Goal: Information Seeking & Learning: Learn about a topic

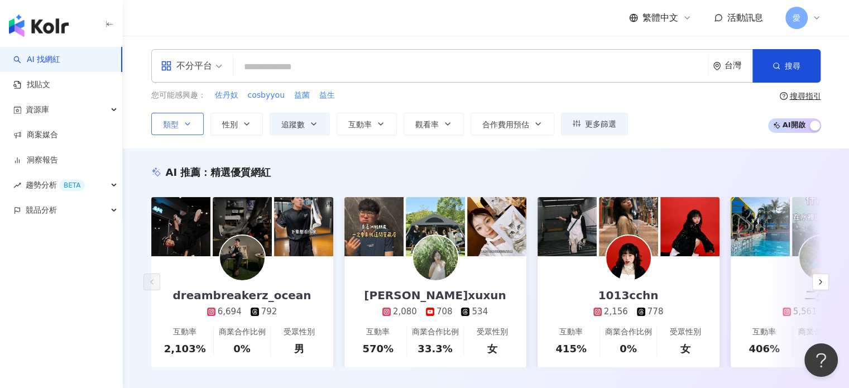
click at [181, 117] on button "類型" at bounding box center [177, 124] width 52 height 22
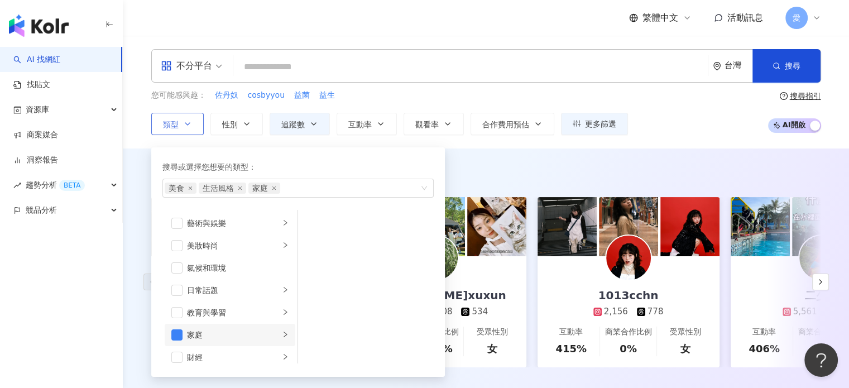
click at [268, 334] on div "家庭" at bounding box center [233, 335] width 93 height 12
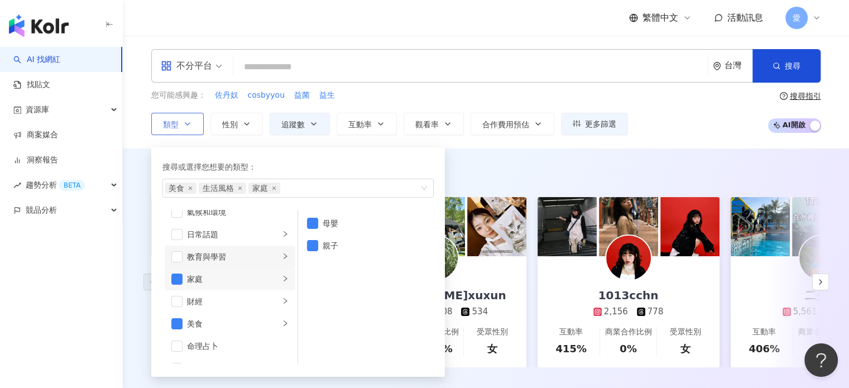
scroll to position [112, 0]
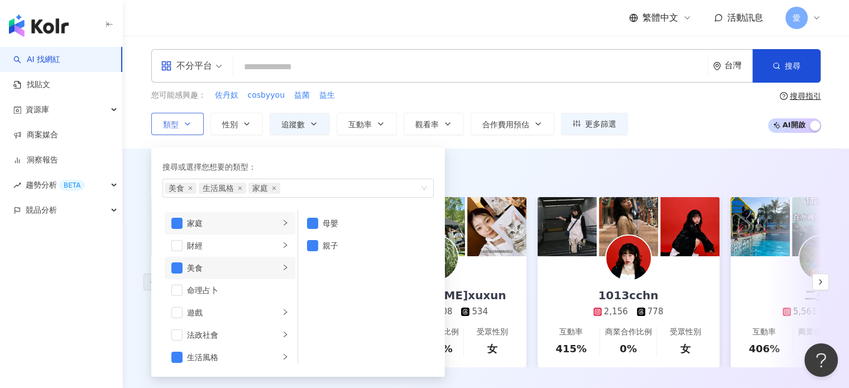
click at [272, 270] on li "美食" at bounding box center [230, 268] width 131 height 22
click at [313, 251] on li "大胃王" at bounding box center [365, 245] width 131 height 22
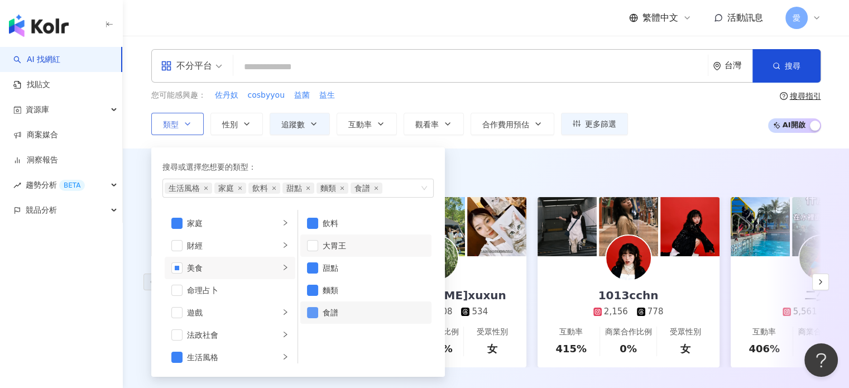
click at [314, 310] on span "button" at bounding box center [312, 312] width 11 height 11
click at [282, 353] on icon "right" at bounding box center [285, 356] width 7 height 7
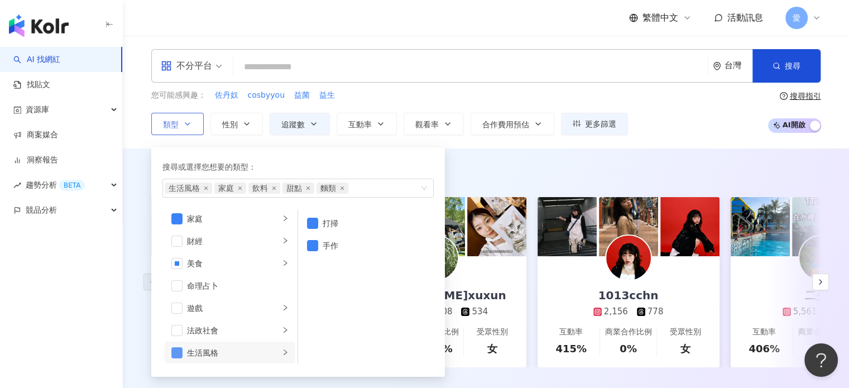
click at [177, 352] on span "button" at bounding box center [176, 352] width 11 height 11
click at [369, 151] on div "搜尋或選擇您想要的類型： 家庭 飲料 甜點 麵類 藝術與娛樂 美妝時尚 氣候和環境 日常話題 教育與學習 家庭 財經 美食 命理占卜 遊戲 法政社會 生活風格…" at bounding box center [298, 261] width 294 height 229
click at [703, 162] on div "AI 推薦 ： 精選優質網紅 dreambreakerz_ocean 6,694 792 互動率 2,103% 商業合作比例 0% 受眾性別 男 許迅xuxu…" at bounding box center [486, 277] width 726 height 259
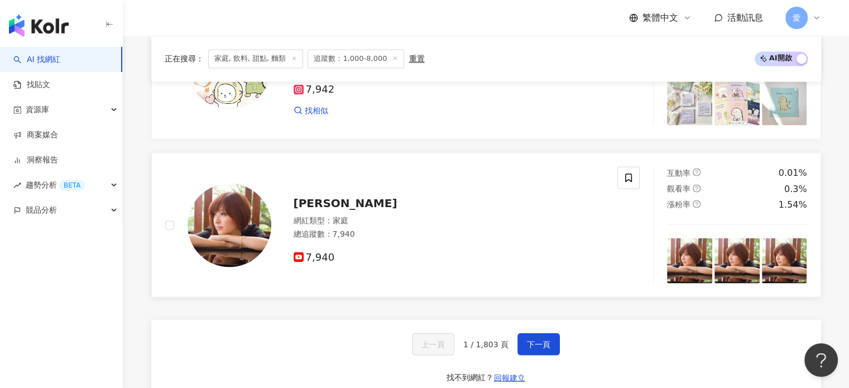
scroll to position [2065, 0]
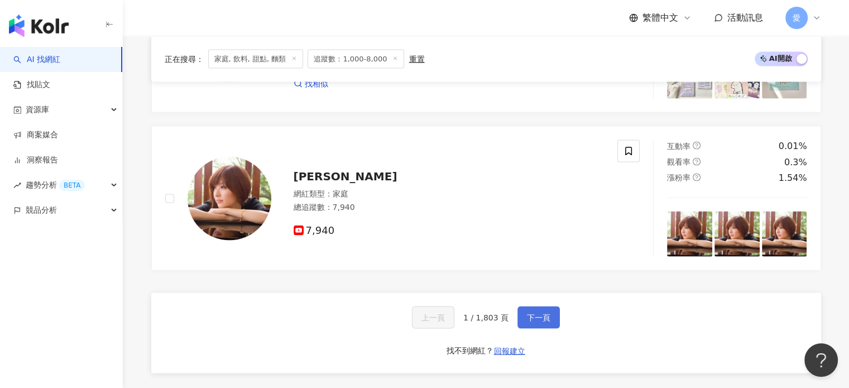
click at [545, 316] on span "下一頁" at bounding box center [538, 317] width 23 height 9
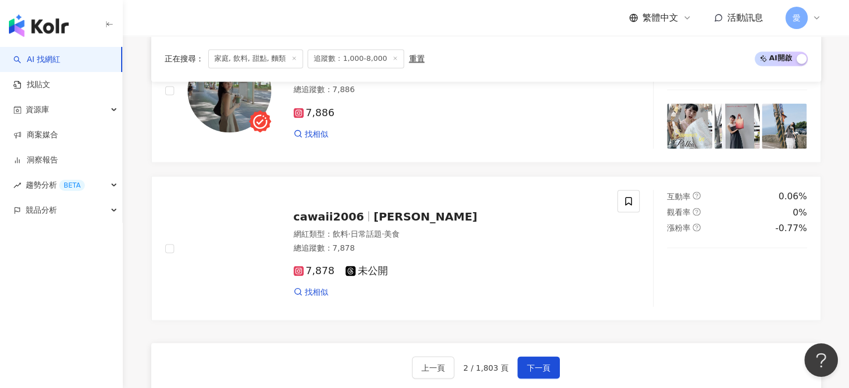
scroll to position [2206, 0]
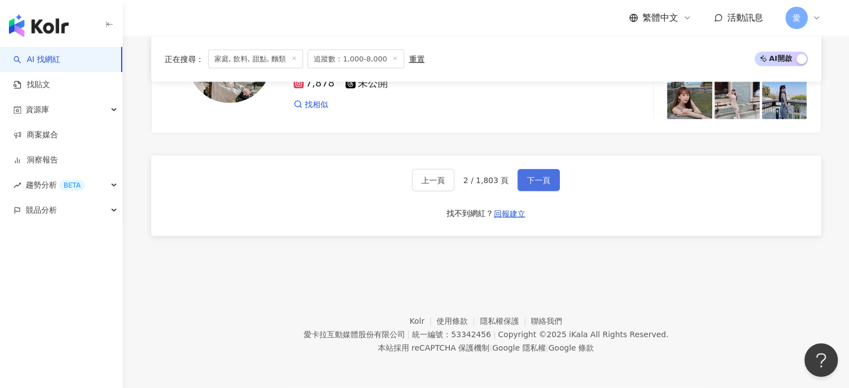
click at [534, 179] on span "下一頁" at bounding box center [538, 180] width 23 height 9
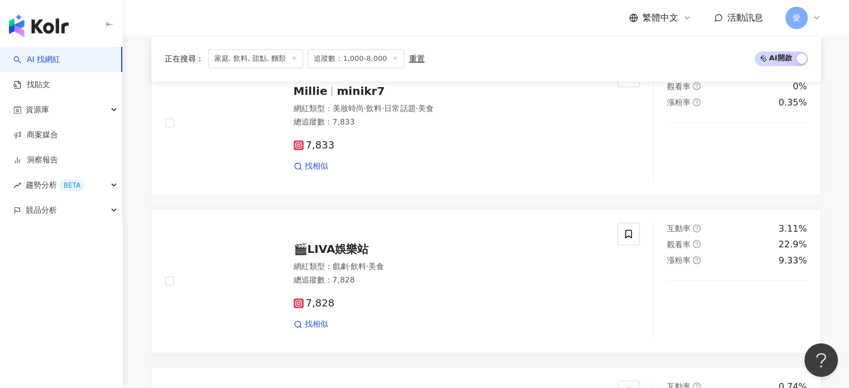
scroll to position [978, 0]
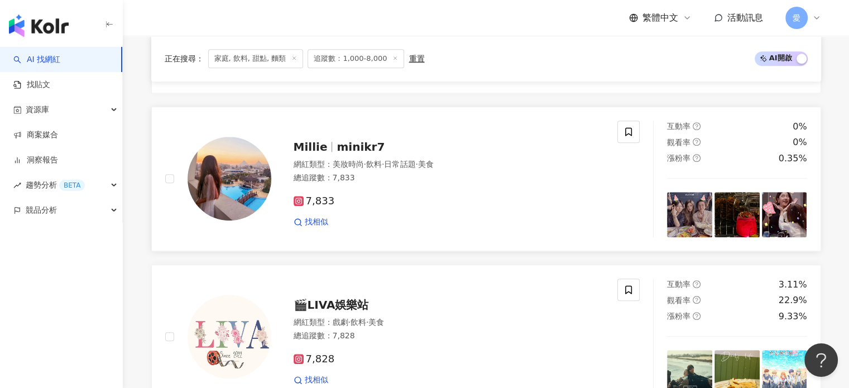
click at [313, 207] on span "7,833" at bounding box center [314, 201] width 41 height 12
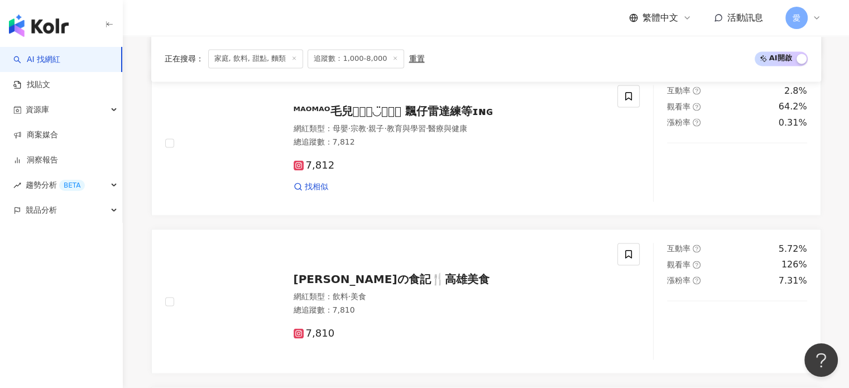
scroll to position [1648, 0]
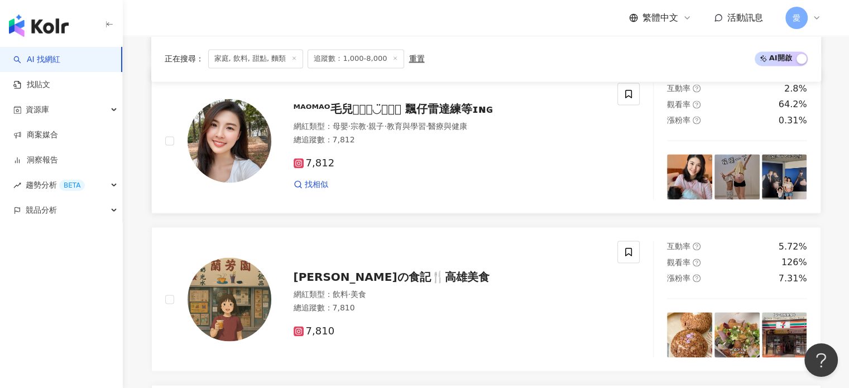
click at [223, 170] on img at bounding box center [230, 141] width 84 height 84
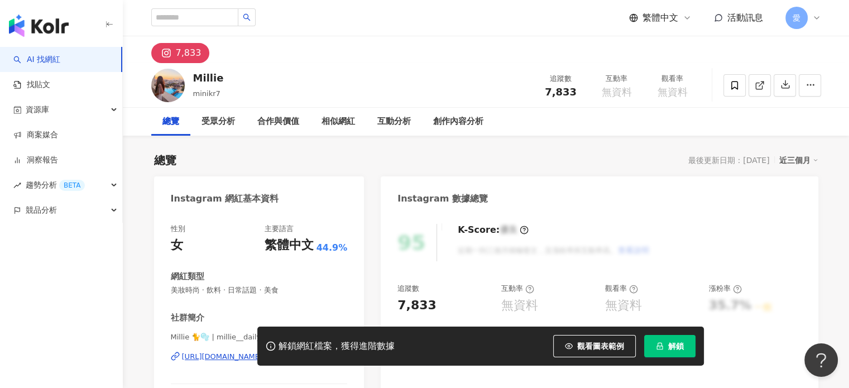
scroll to position [279, 0]
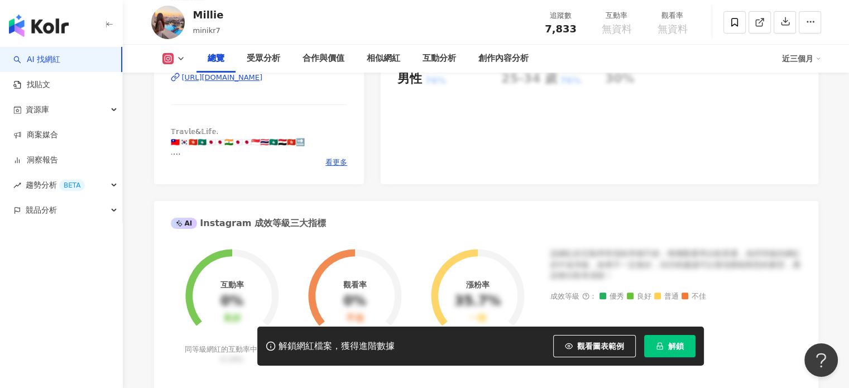
click at [263, 80] on div "[URL][DOMAIN_NAME]" at bounding box center [222, 78] width 81 height 10
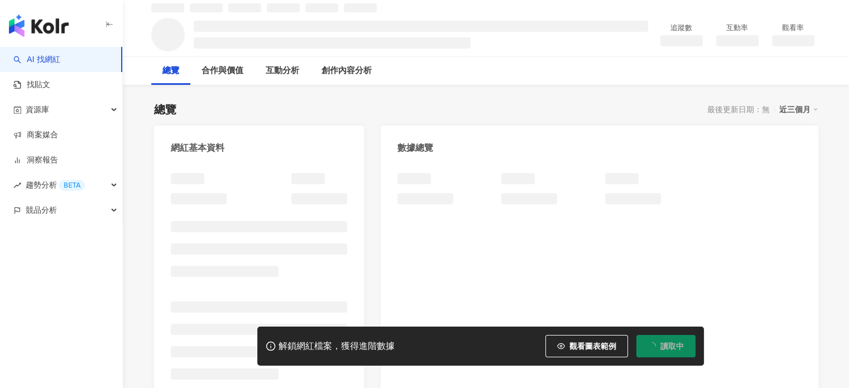
scroll to position [112, 0]
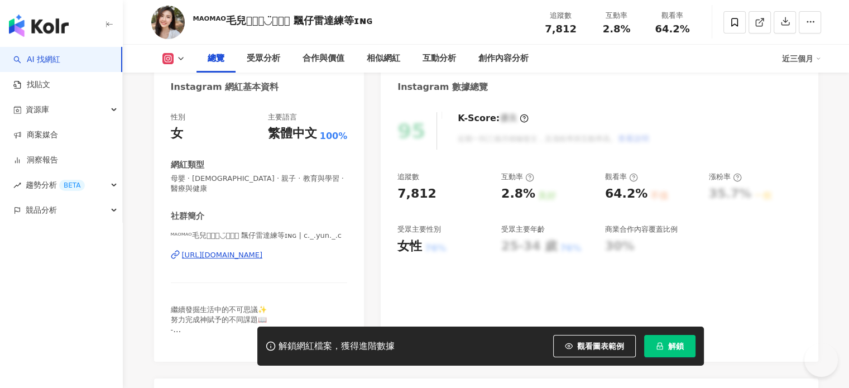
drag, startPoint x: 242, startPoint y: 267, endPoint x: 252, endPoint y: 244, distance: 24.7
click at [252, 250] on div "https://www.instagram.com/c._.yun._.c/" at bounding box center [222, 255] width 81 height 10
